Goal: Navigation & Orientation: Find specific page/section

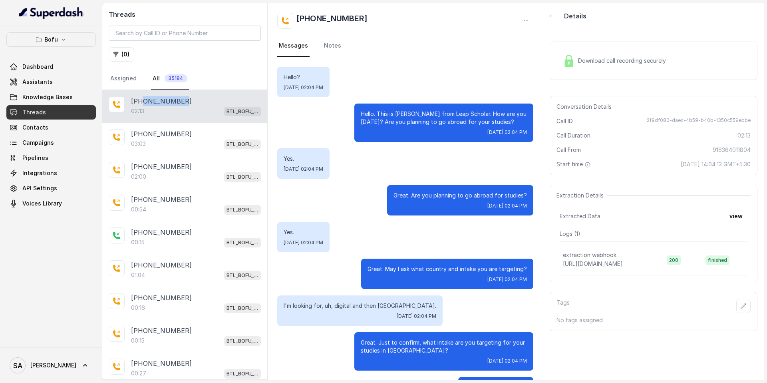
drag, startPoint x: 181, startPoint y: 100, endPoint x: 142, endPoint y: 102, distance: 39.2
click at [142, 102] on div "[PHONE_NUMBER]" at bounding box center [196, 101] width 130 height 10
click at [37, 154] on span "Pipelines" at bounding box center [35, 158] width 26 height 8
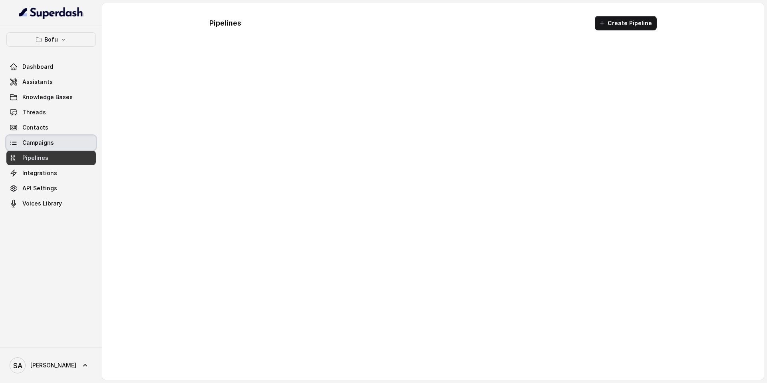
click at [36, 144] on span "Campaigns" at bounding box center [38, 143] width 32 height 8
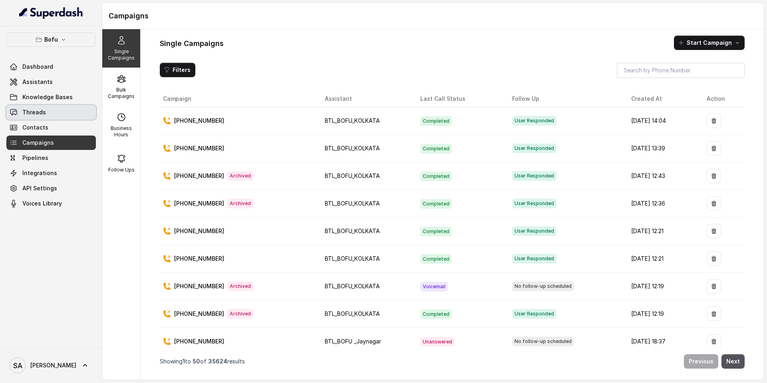
click at [31, 111] on span "Threads" at bounding box center [34, 112] width 24 height 8
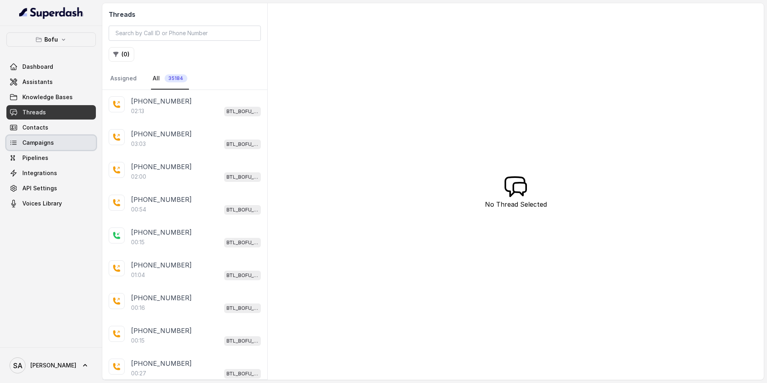
click at [39, 147] on link "Campaigns" at bounding box center [51, 142] width 90 height 14
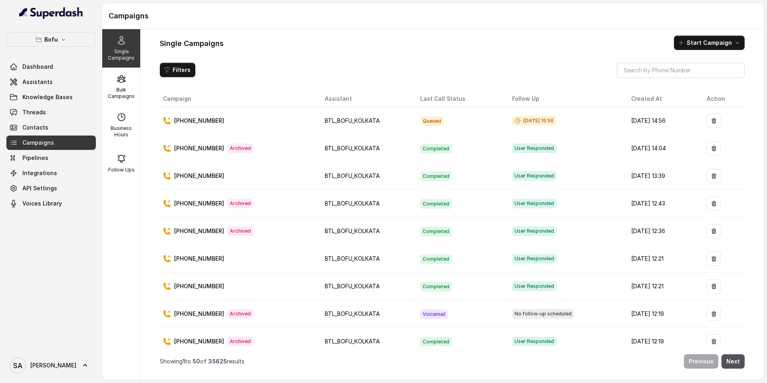
click at [304, 51] on div "Single Campaigns Start Campaign Filters Campaign Assistant Last Call Status Fol…" at bounding box center [452, 204] width 623 height 350
